Goal: Task Accomplishment & Management: Manage account settings

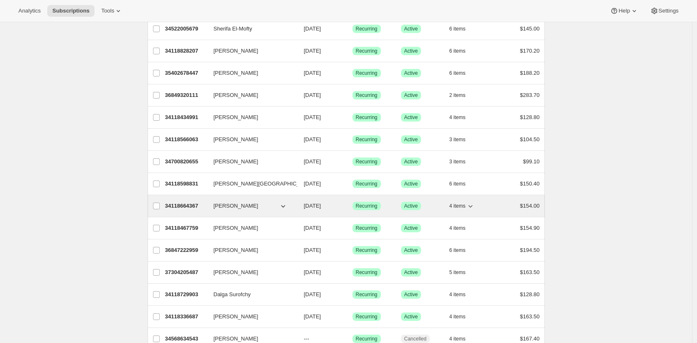
scroll to position [81, 0]
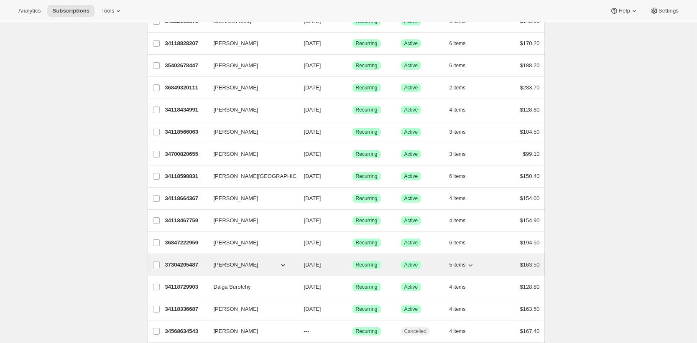
click at [182, 264] on p "37304205487" at bounding box center [186, 265] width 42 height 8
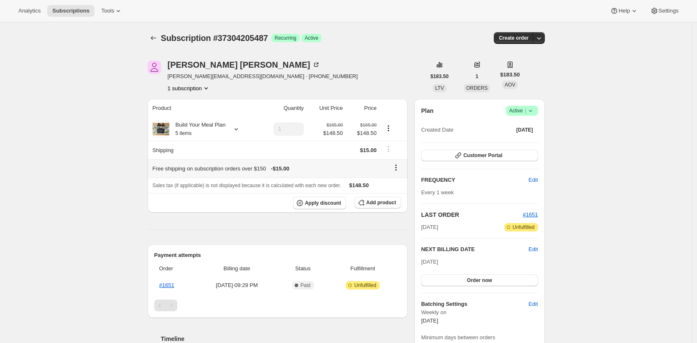
click at [400, 169] on icon at bounding box center [396, 167] width 8 height 8
click at [399, 168] on icon at bounding box center [396, 167] width 8 height 8
click at [540, 40] on icon "button" at bounding box center [539, 38] width 8 height 8
click at [586, 42] on div "Subscription #37304205487. This page is ready Subscription #37304205487 Success…" at bounding box center [346, 313] width 692 height 583
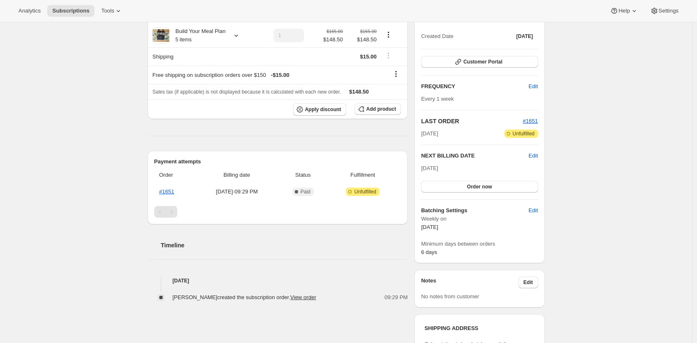
scroll to position [94, 0]
click at [172, 192] on link "#1651" at bounding box center [166, 191] width 15 height 6
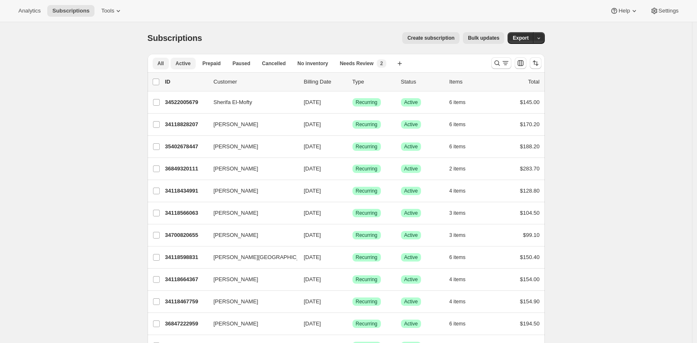
click at [187, 63] on span "Active" at bounding box center [183, 63] width 15 height 7
click at [232, 62] on button "Paused" at bounding box center [241, 64] width 28 height 12
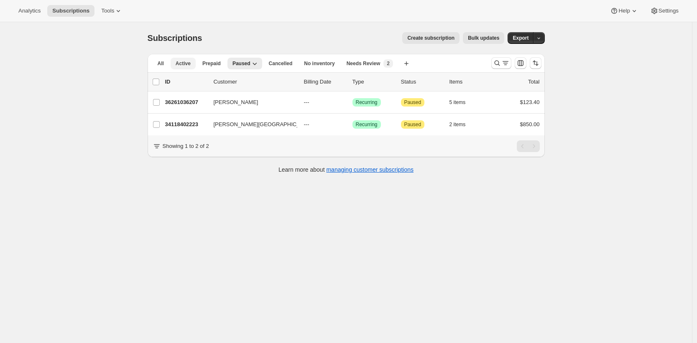
click at [186, 65] on span "Active" at bounding box center [183, 63] width 15 height 7
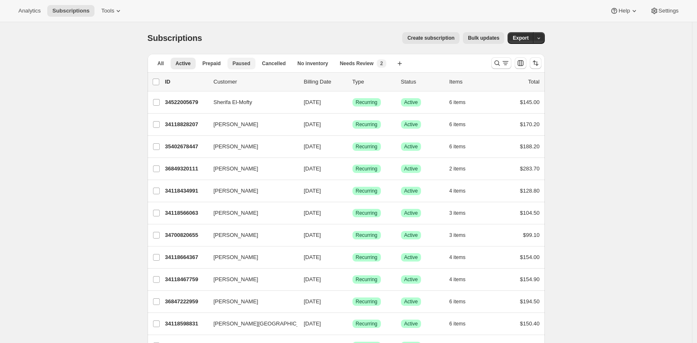
click at [242, 65] on span "Paused" at bounding box center [241, 63] width 18 height 7
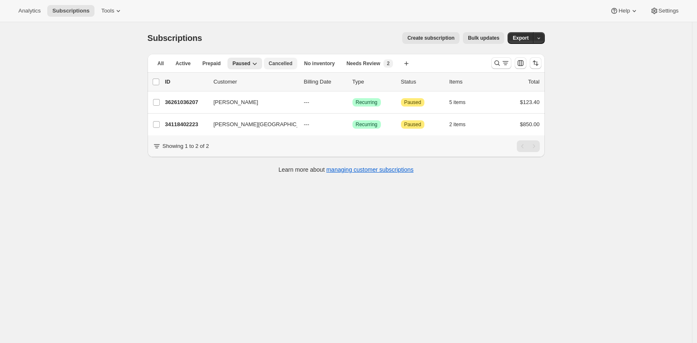
click at [288, 67] on button "Cancelled" at bounding box center [281, 64] width 34 height 12
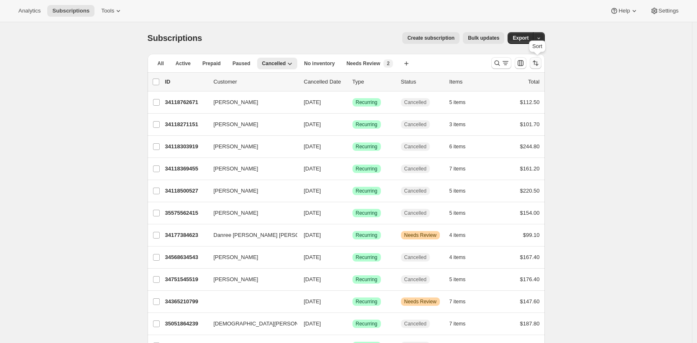
click at [538, 64] on icon "Sort the results" at bounding box center [536, 63] width 3 height 5
click at [523, 114] on span "Cancelled date" at bounding box center [515, 113] width 36 height 6
click at [487, 111] on input "Cancelled date" at bounding box center [487, 110] width 0 height 0
radio input "true"
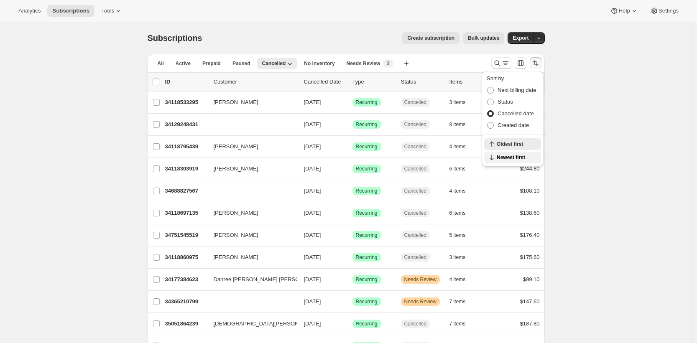
click at [517, 156] on span "Newest first" at bounding box center [515, 157] width 39 height 7
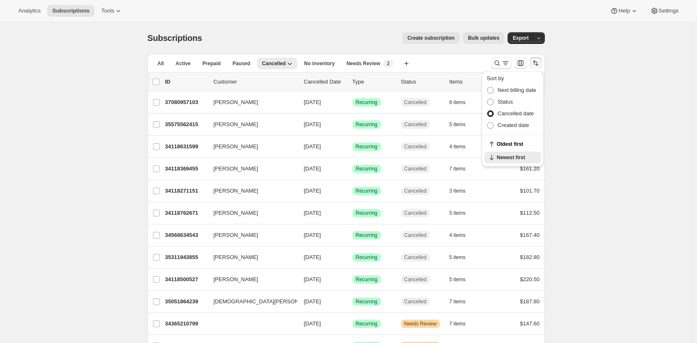
click at [631, 113] on div "Subscriptions. This page is ready Subscriptions Create subscription Bulk update…" at bounding box center [346, 301] width 692 height 559
